Goal: Task Accomplishment & Management: Complete application form

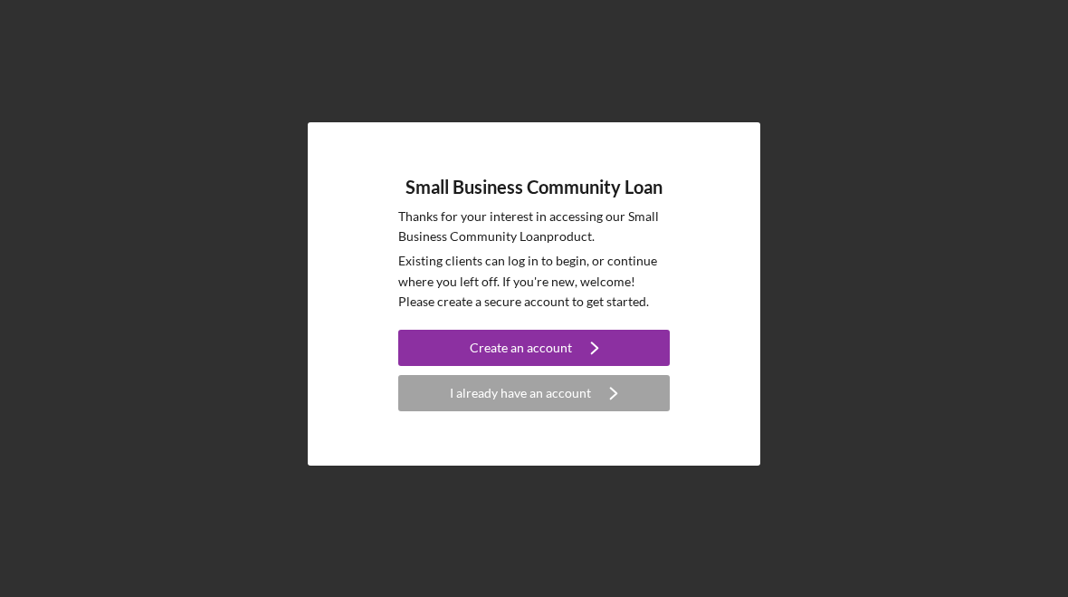
click at [551, 395] on div "I already have an account" at bounding box center [520, 393] width 141 height 36
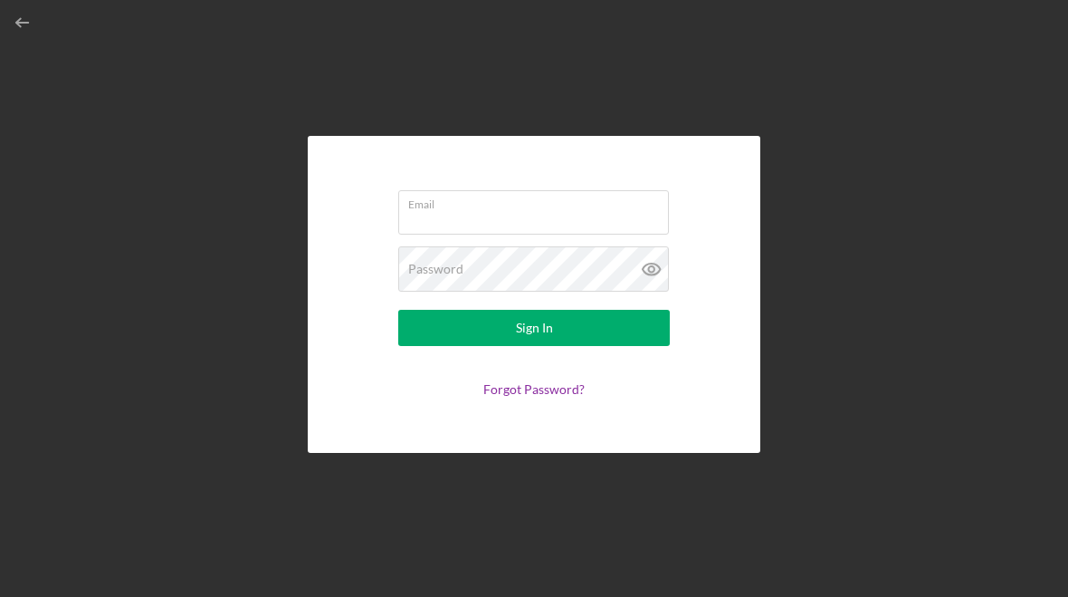
click at [942, 109] on div "Email Password Sign In Forgot Password?" at bounding box center [534, 294] width 1050 height 588
